Goal: Task Accomplishment & Management: Manage account settings

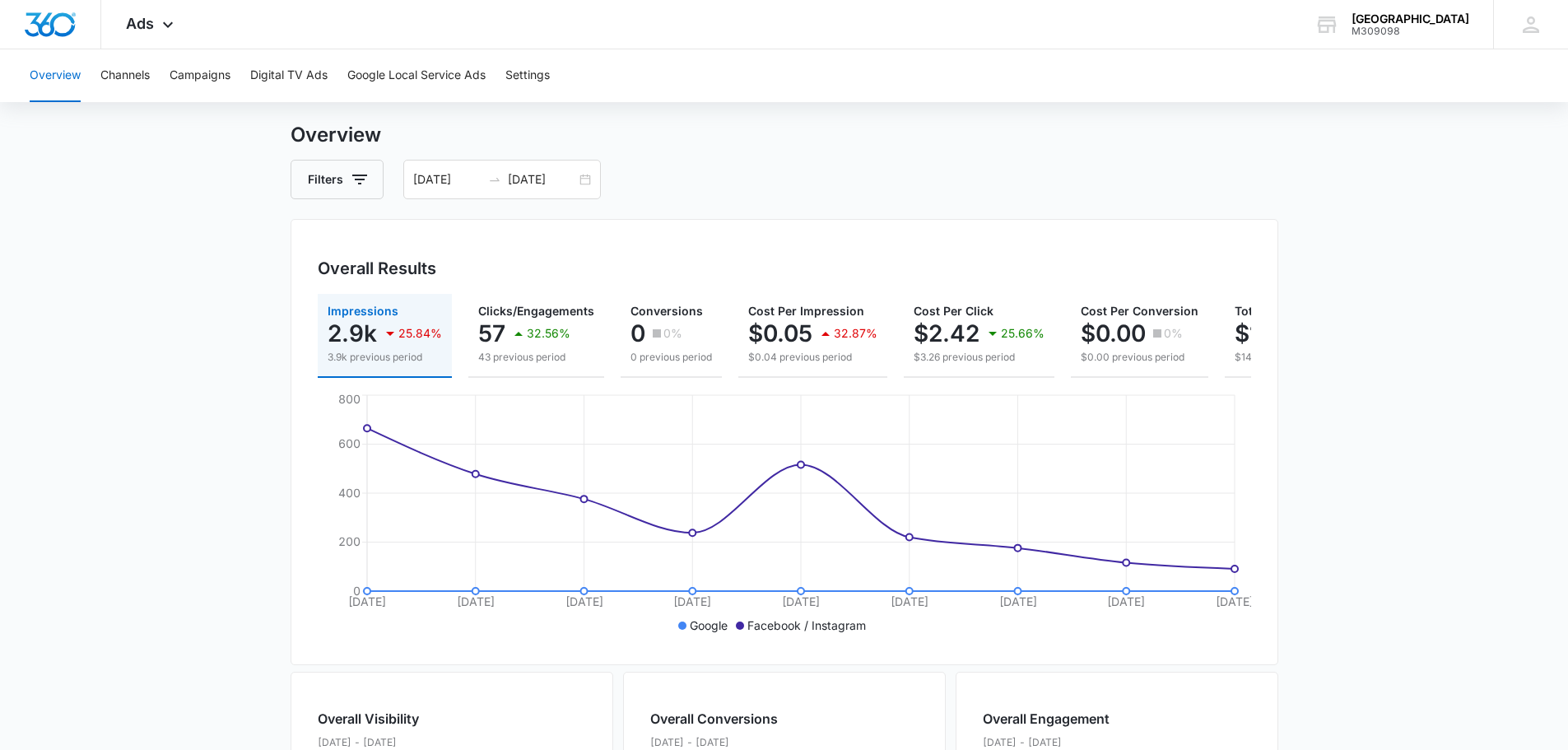
scroll to position [34, 0]
click at [194, 79] on button "Campaigns" at bounding box center [200, 76] width 61 height 52
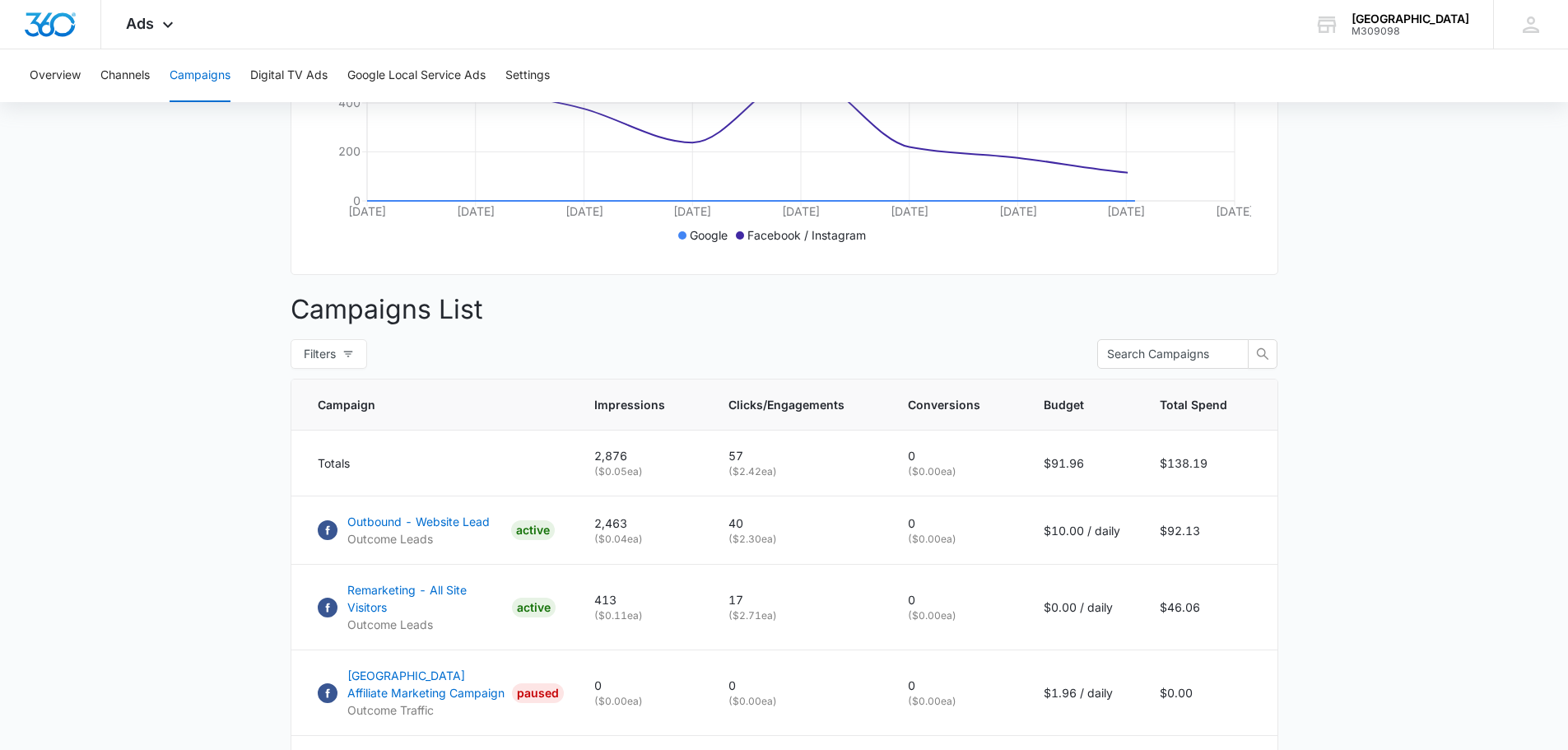
scroll to position [427, 0]
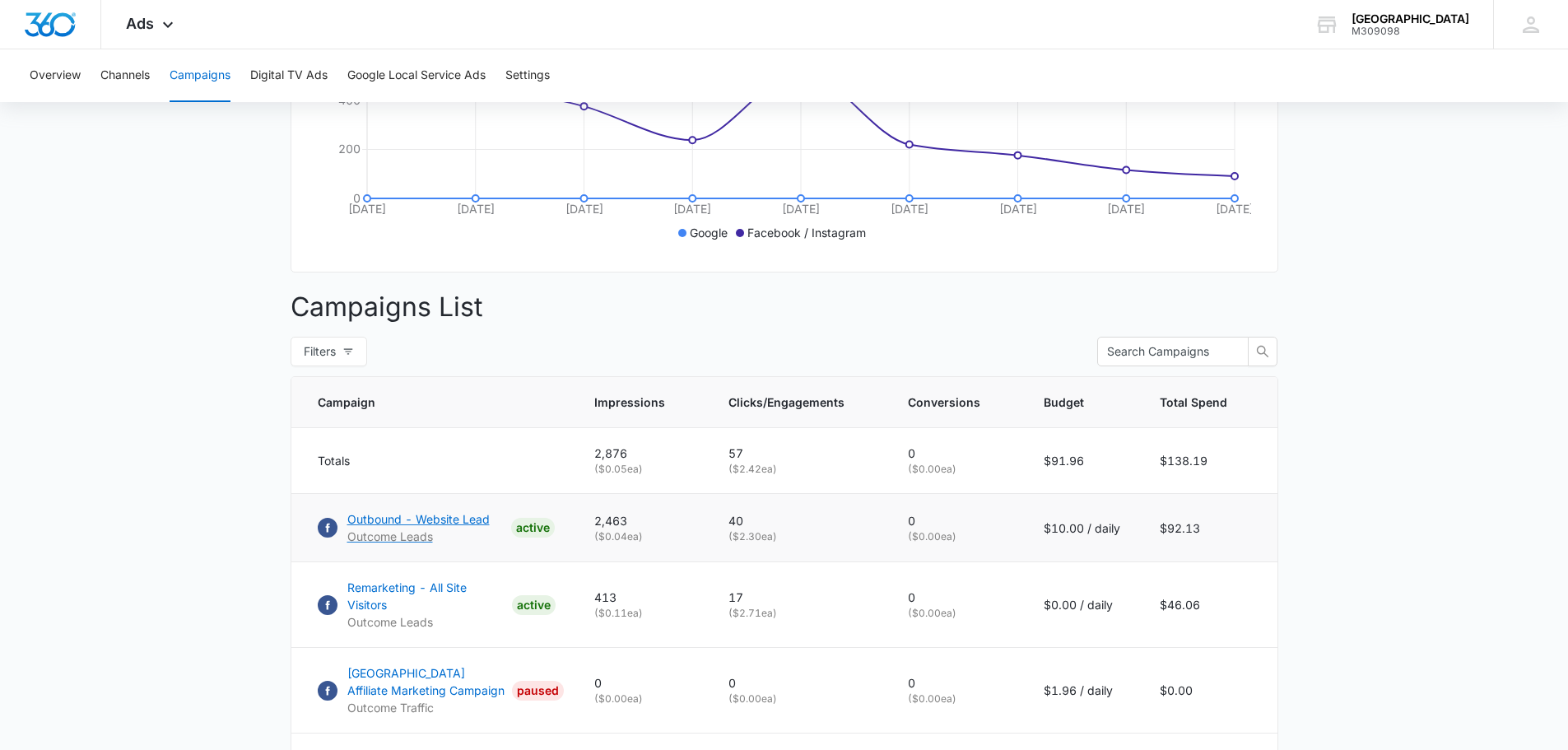
click at [423, 528] on p "Outbound - Website Lead" at bounding box center [419, 519] width 142 height 17
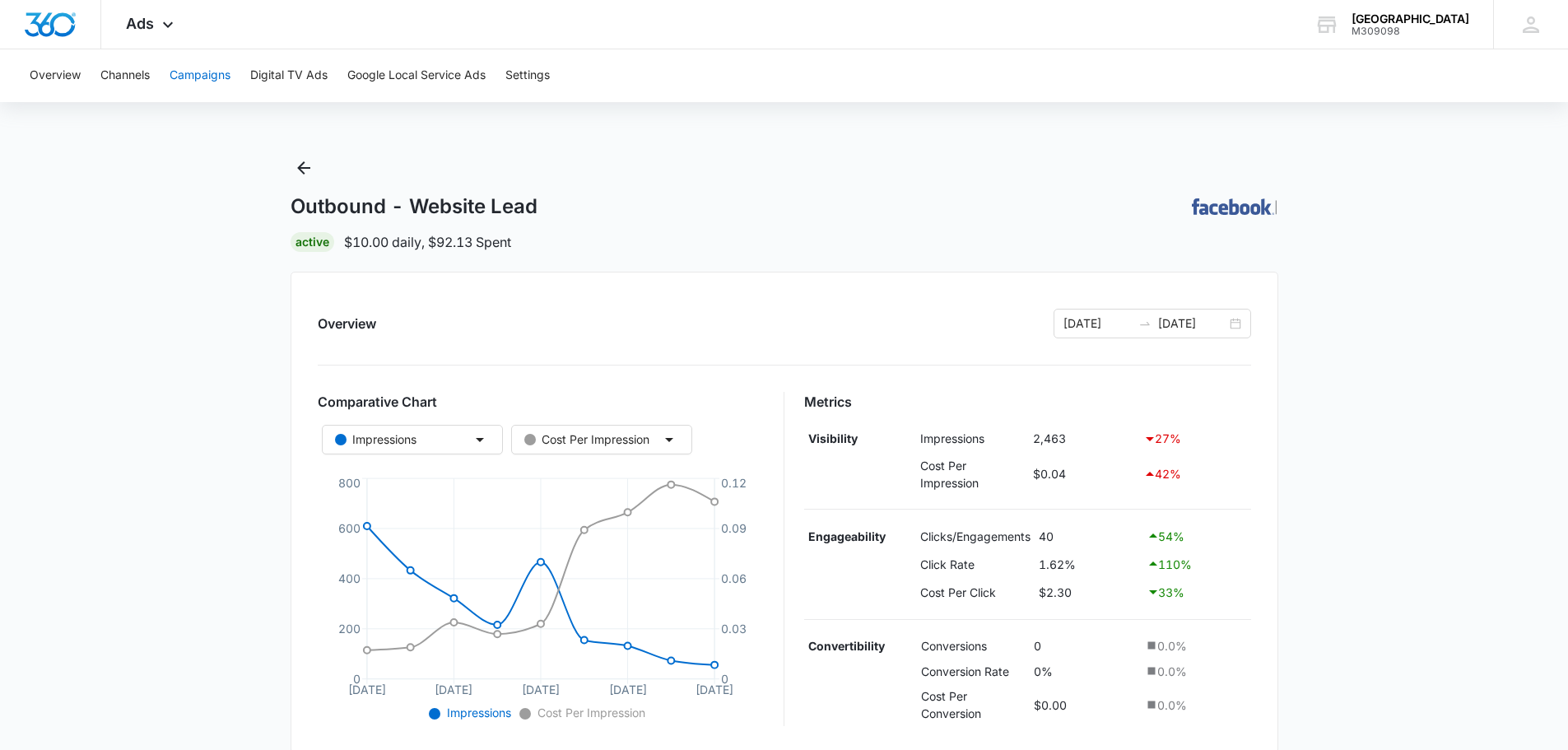
click at [204, 78] on button "Campaigns" at bounding box center [200, 76] width 61 height 52
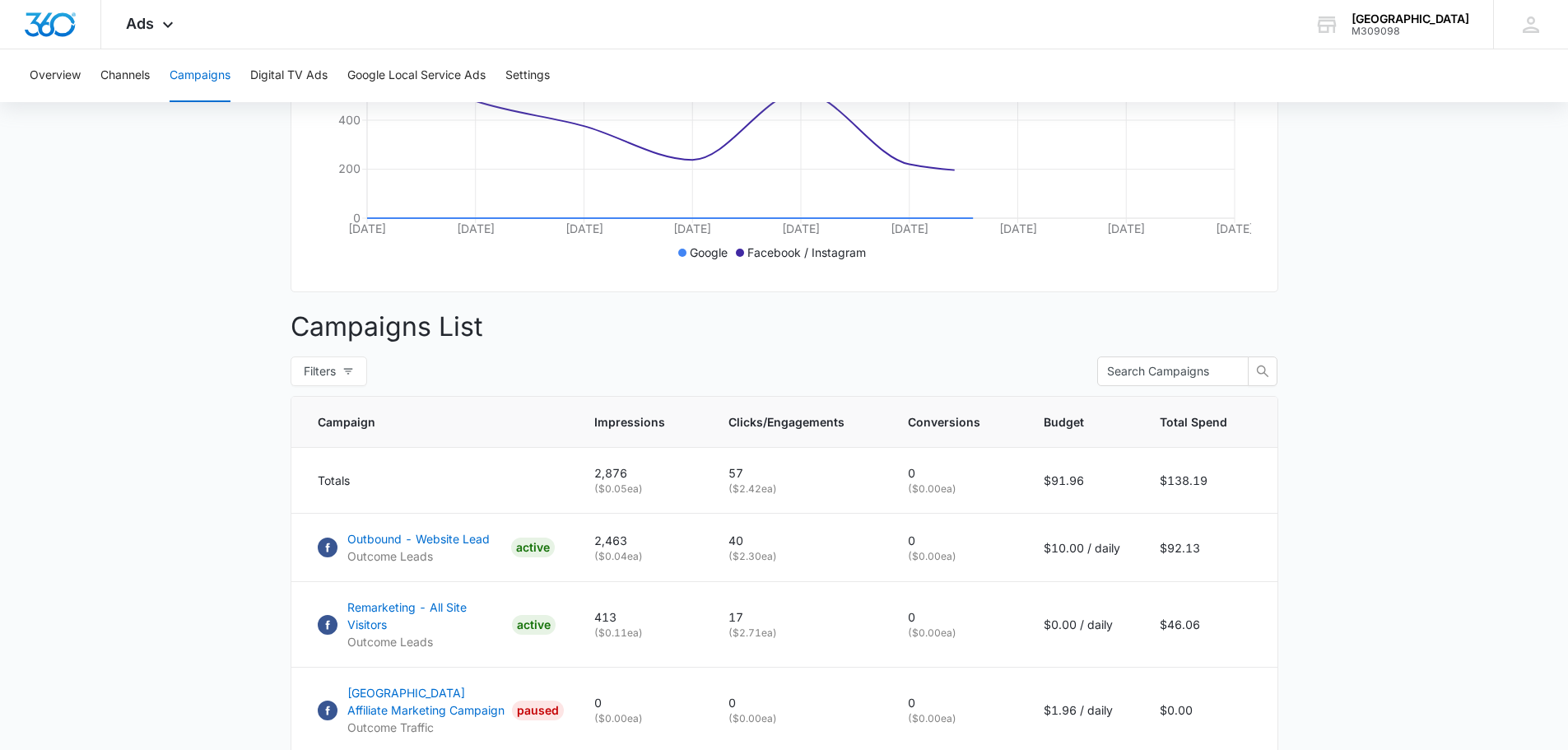
scroll to position [413, 0]
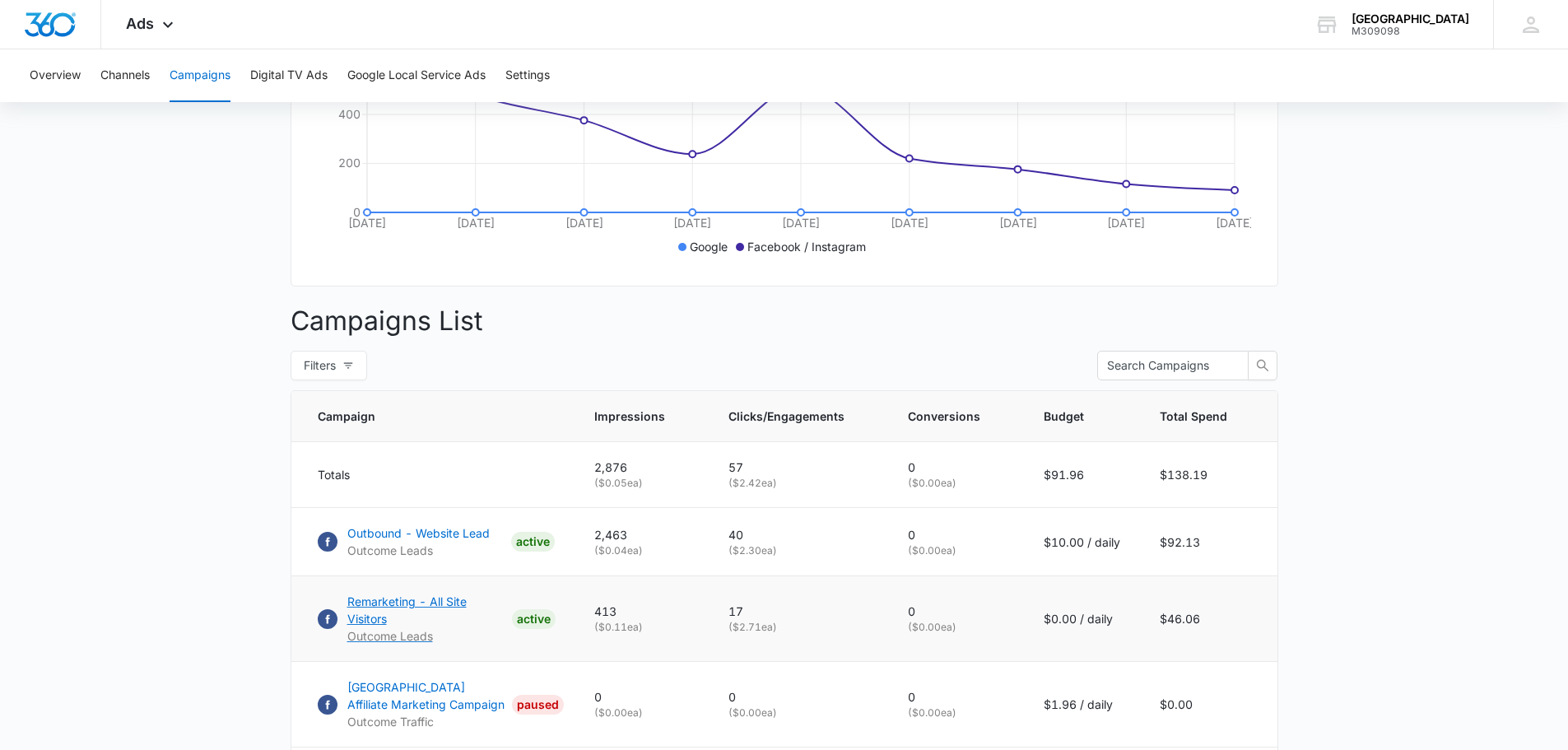
click at [433, 607] on p "Remarketing - All Site Visitors" at bounding box center [426, 610] width 158 height 35
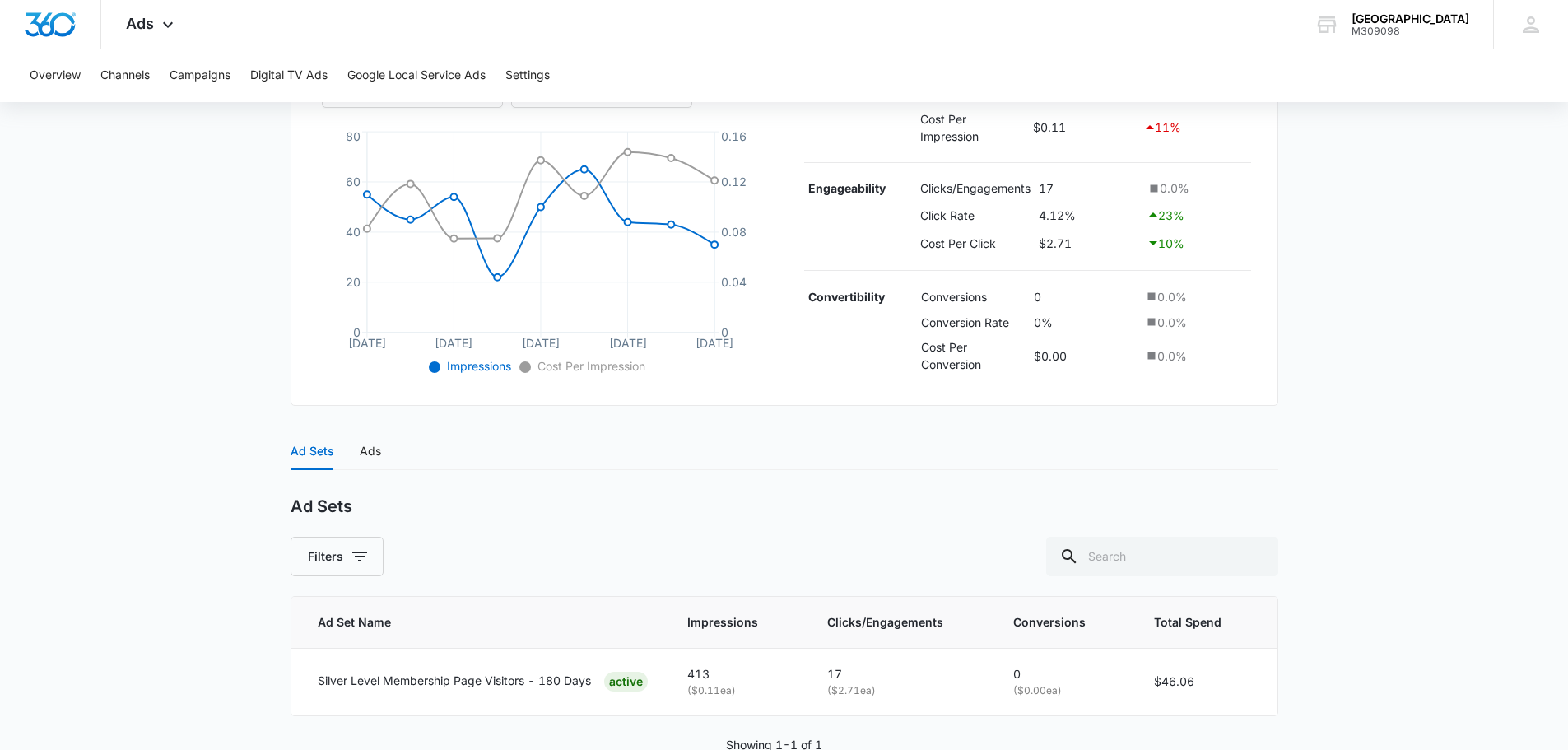
scroll to position [391, 0]
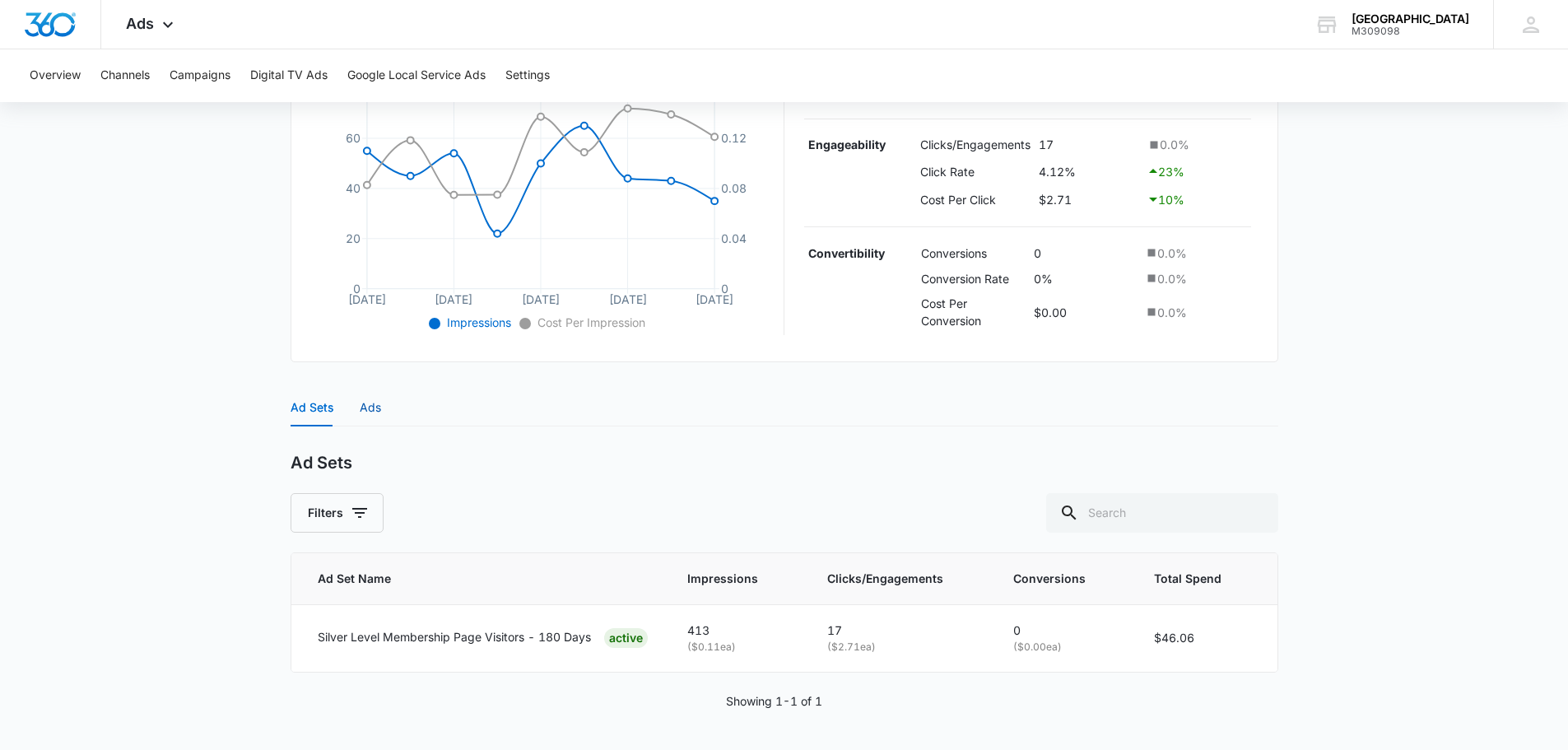
click at [378, 413] on div "Ads" at bounding box center [370, 407] width 21 height 18
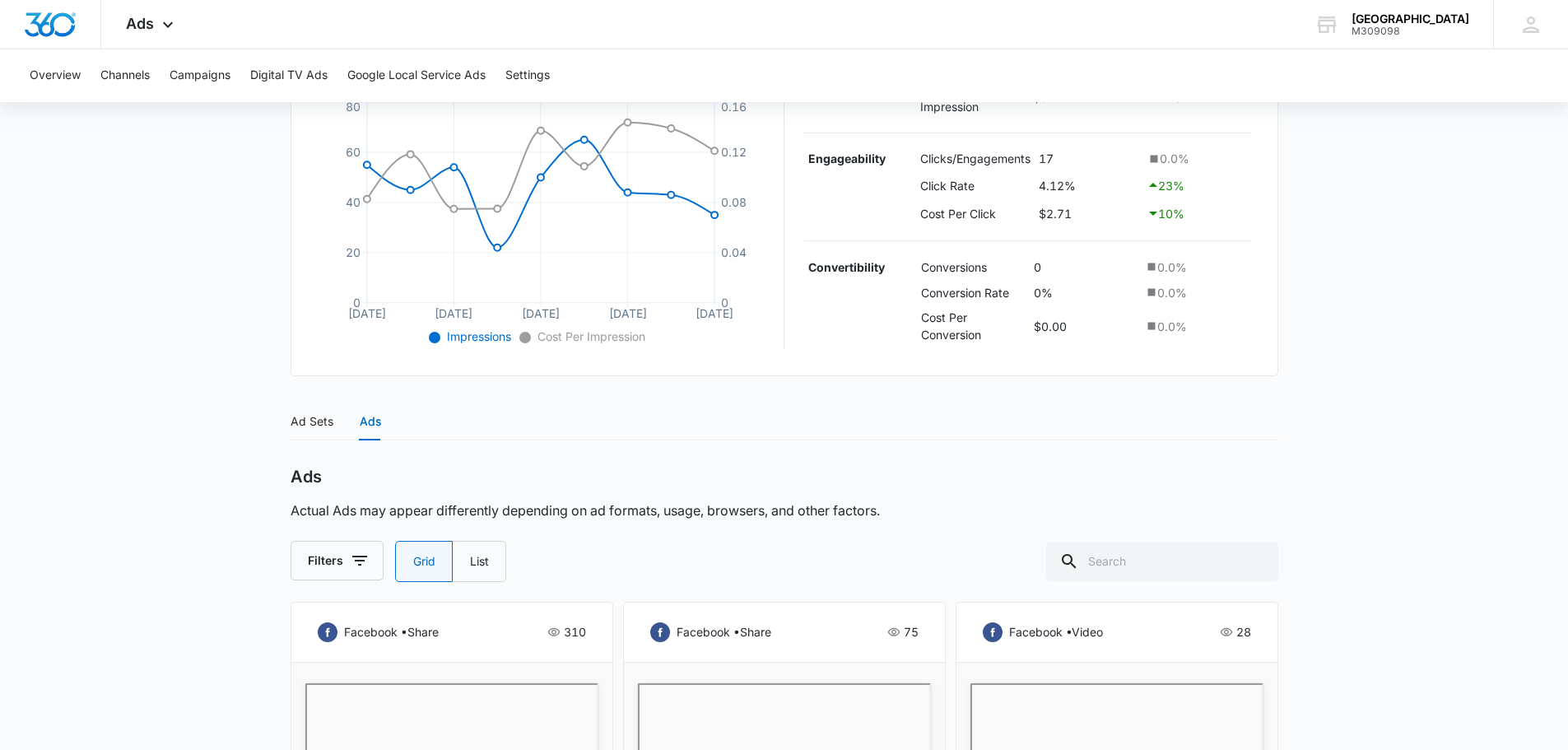
scroll to position [0, 0]
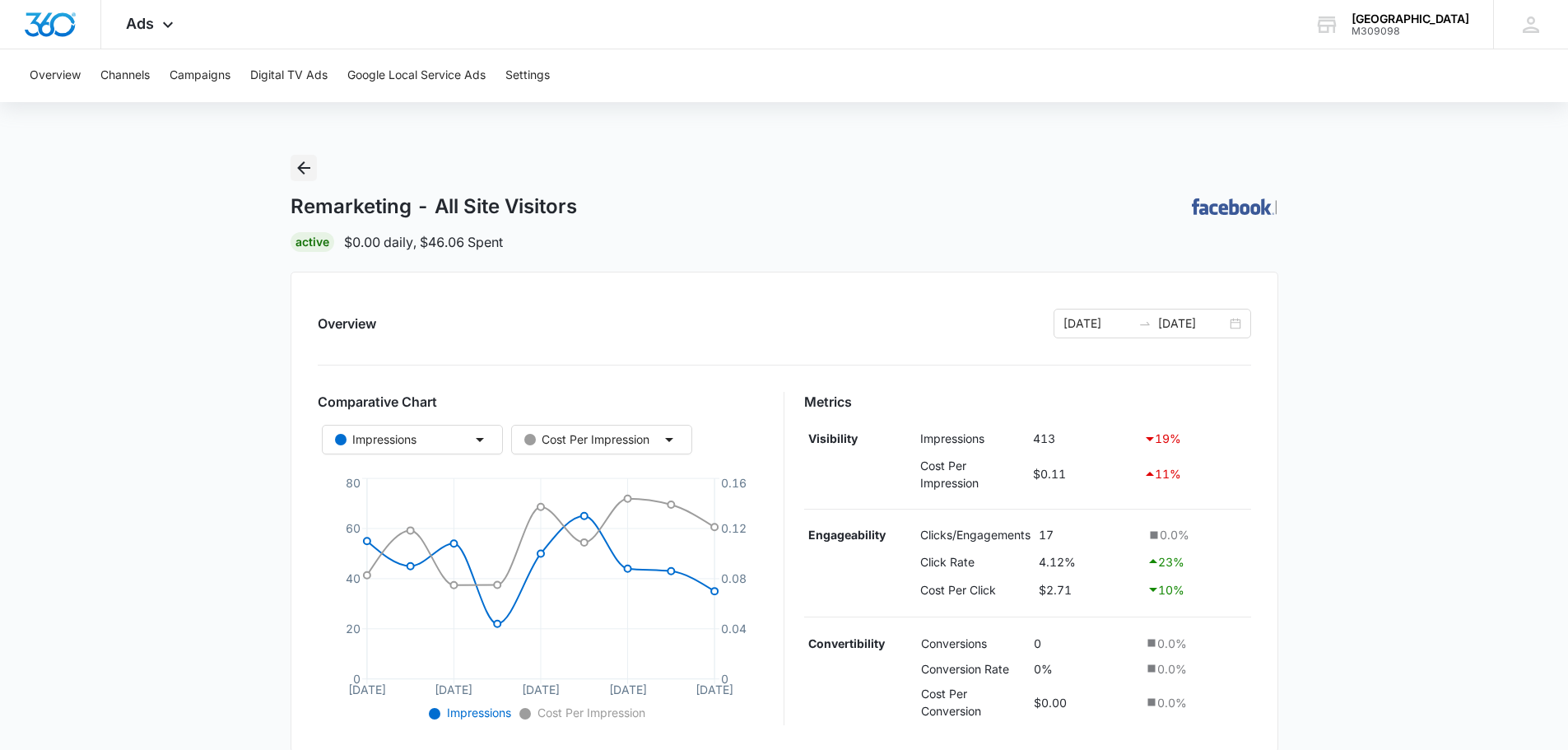
click at [316, 162] on button "Back" at bounding box center [303, 168] width 26 height 26
